Goal: Entertainment & Leisure: Consume media (video, audio)

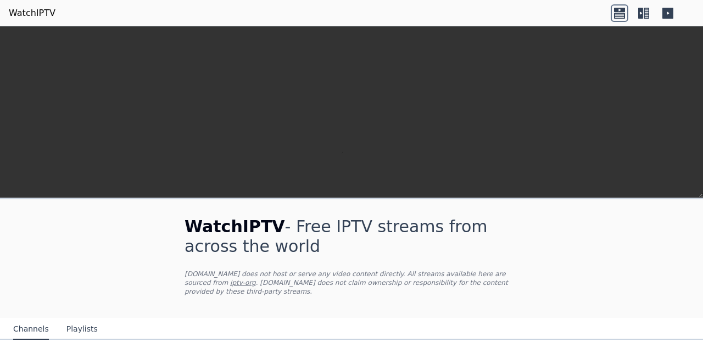
scroll to position [297, 0]
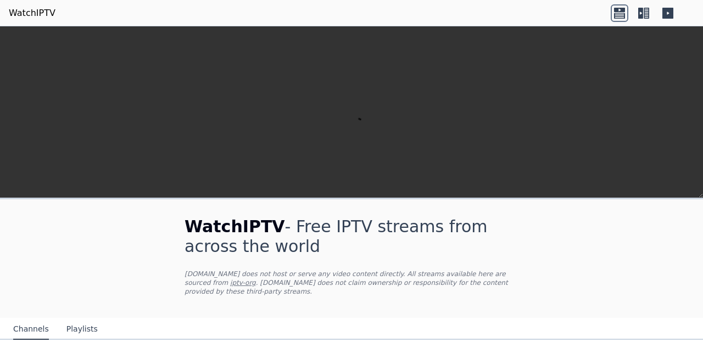
scroll to position [130, 0]
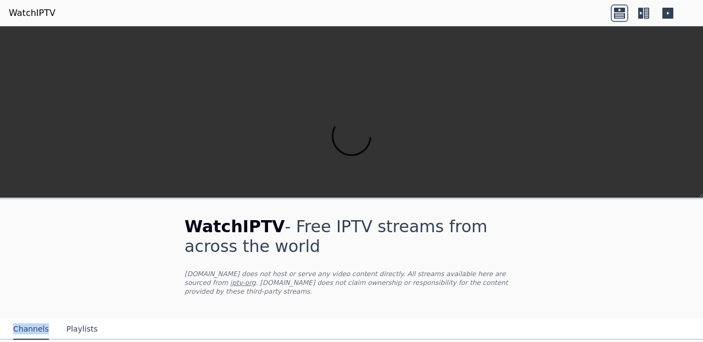
scroll to position [90, 0]
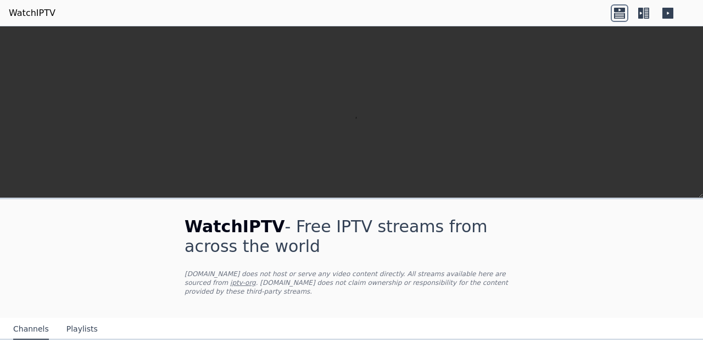
scroll to position [174, 0]
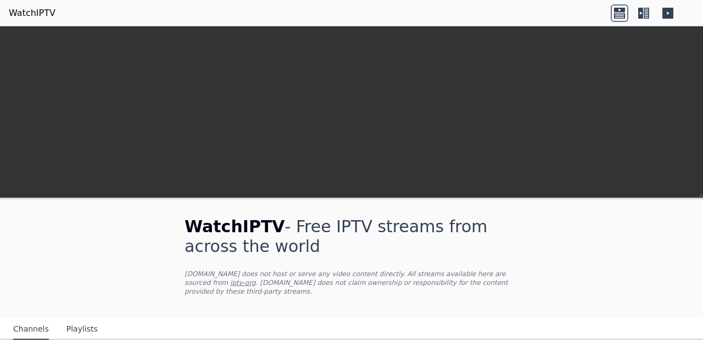
scroll to position [119, 0]
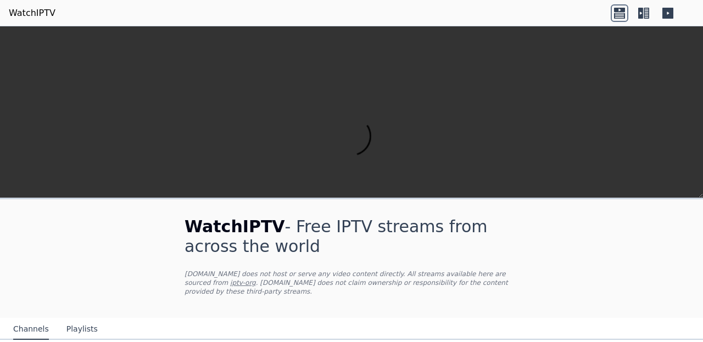
scroll to position [63, 0]
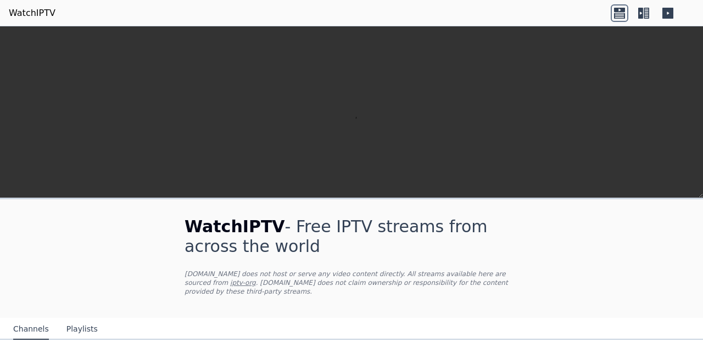
scroll to position [0, 0]
